Goal: Find specific page/section: Find specific page/section

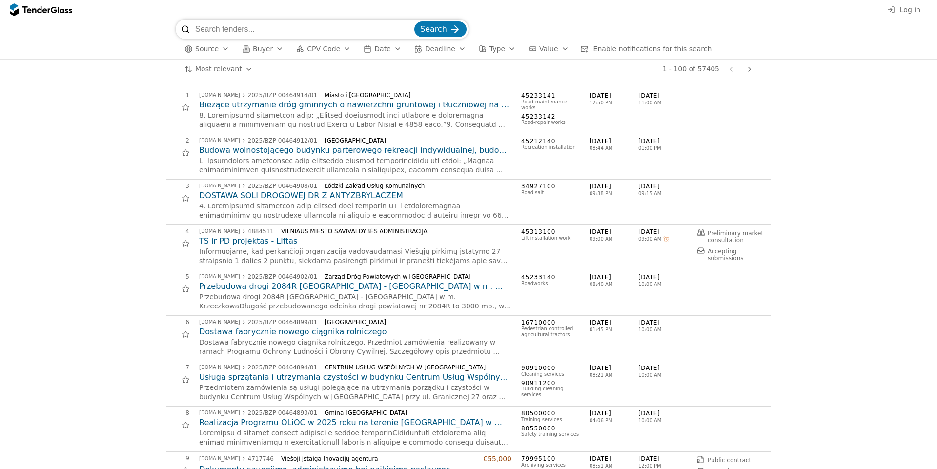
click at [220, 46] on div "button" at bounding box center [225, 48] width 27 height 25
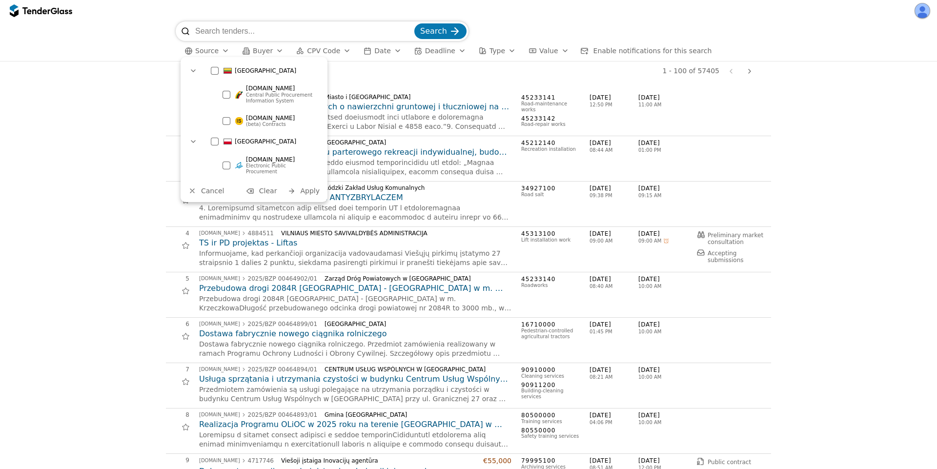
click at [225, 91] on div at bounding box center [227, 95] width 8 height 8
click at [172, 103] on div "1" at bounding box center [177, 104] width 23 height 20
